Goal: Task Accomplishment & Management: Manage account settings

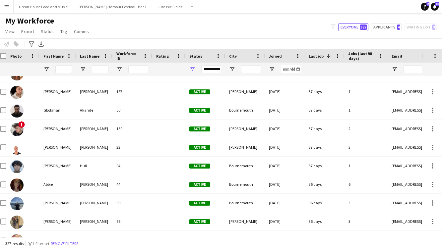
click at [7, 8] on app-icon "Menu" at bounding box center [6, 6] width 5 height 5
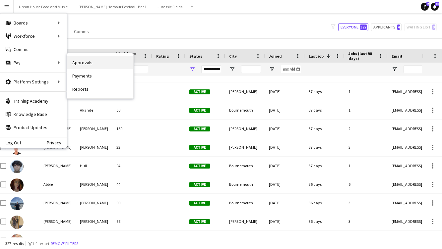
click at [87, 65] on link "Approvals" at bounding box center [100, 62] width 66 height 13
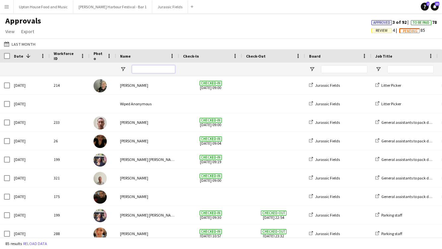
click at [148, 68] on input "Name Filter Input" at bounding box center [153, 69] width 43 height 8
type input "********"
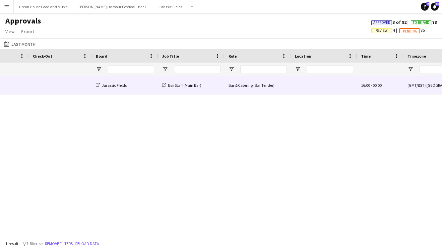
scroll to position [0, 375]
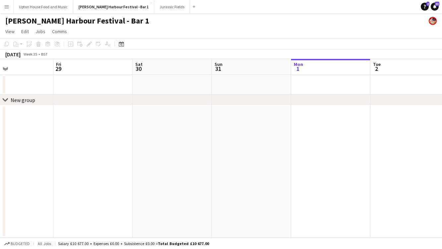
scroll to position [0, 147]
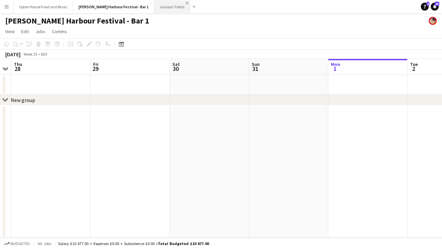
click at [186, 4] on app-icon "Close" at bounding box center [187, 3] width 3 height 3
click at [154, 7] on div "Add" at bounding box center [158, 6] width 8 height 13
click at [157, 8] on app-icon "Add" at bounding box center [158, 6] width 3 height 3
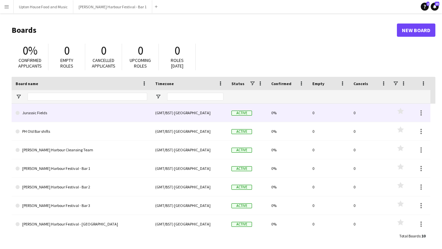
click at [80, 115] on link "Jurassic Fields" at bounding box center [82, 113] width 132 height 19
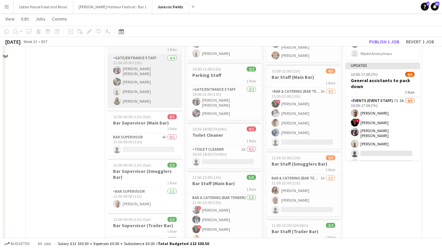
scroll to position [81, 0]
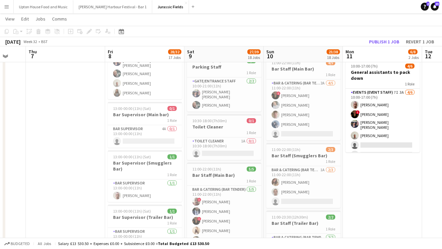
click at [8, 5] on app-icon "Menu" at bounding box center [6, 6] width 5 height 5
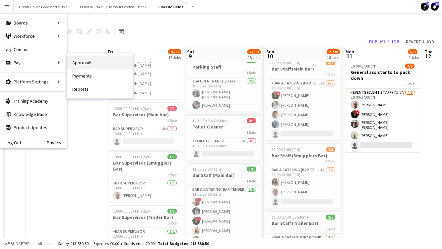
click at [95, 66] on link "Approvals" at bounding box center [100, 62] width 66 height 13
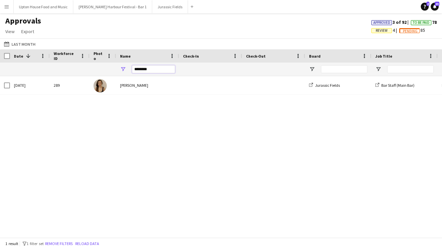
click at [158, 71] on input "********" at bounding box center [153, 69] width 43 height 8
type input "*"
type input "******"
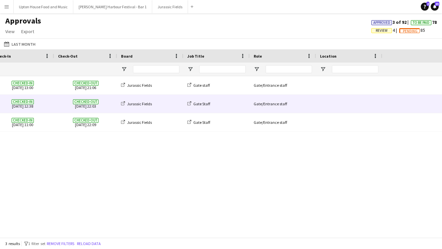
scroll to position [0, 278]
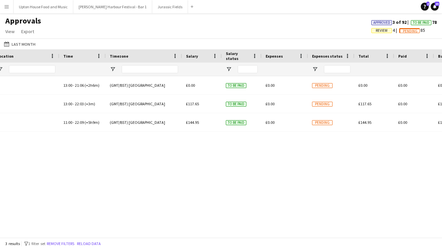
click at [149, 145] on div "Gate/Entrance staff 13:00 - 21:06 (+2h6m) (GMT/BST) [GEOGRAPHIC_DATA] £0.00 To …" at bounding box center [221, 156] width 442 height 161
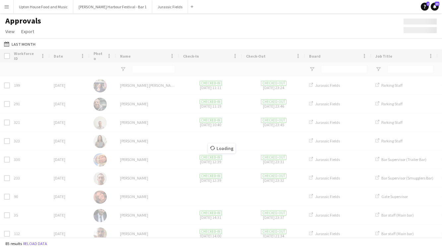
type input "******"
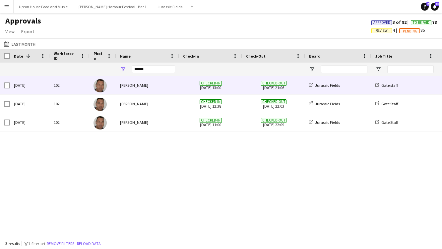
click at [123, 86] on div "[PERSON_NAME]" at bounding box center [147, 85] width 63 height 18
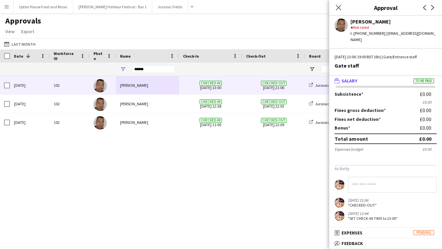
click at [110, 152] on div "102 [DATE] [PERSON_NAME] Checked-in [DATE] 11:00 Checked-out [DATE] 22:09 Juras…" at bounding box center [221, 156] width 442 height 161
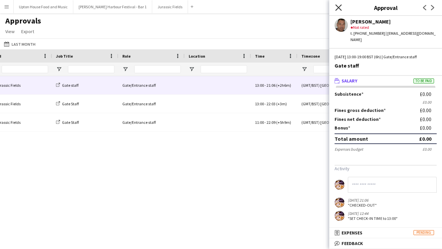
click at [337, 9] on icon "Close pop-in" at bounding box center [338, 7] width 6 height 6
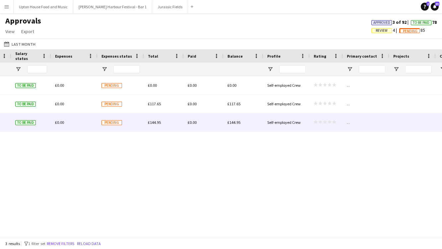
scroll to position [0, 724]
